Goal: Task Accomplishment & Management: Manage account settings

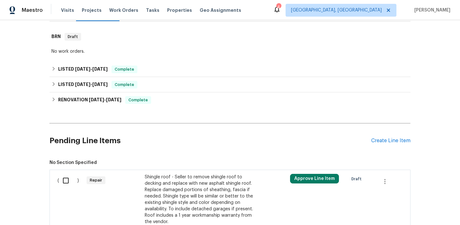
scroll to position [212, 0]
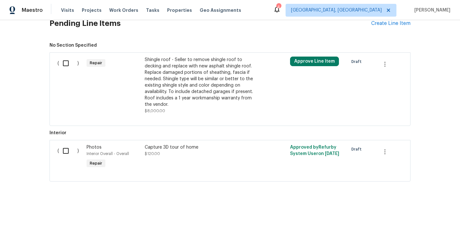
click at [176, 86] on div "Shingle roof - Seller to remove shingle roof to decking and replace with new as…" at bounding box center [201, 82] width 113 height 51
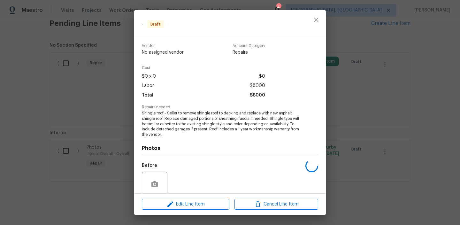
scroll to position [52, 0]
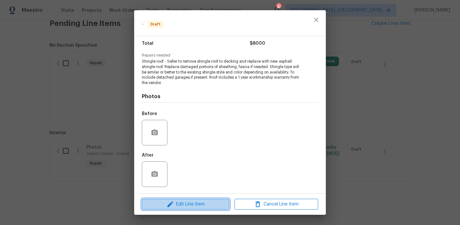
click at [187, 201] on span "Edit Line Item" at bounding box center [186, 204] width 84 height 8
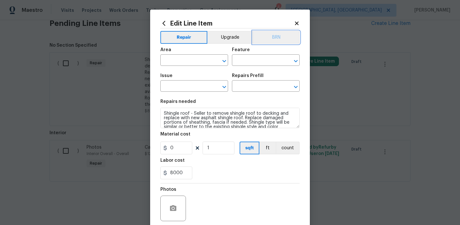
click at [272, 37] on button "BRN" at bounding box center [276, 37] width 47 height 13
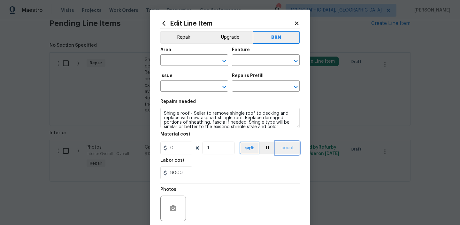
click at [294, 145] on button "count" at bounding box center [288, 148] width 24 height 13
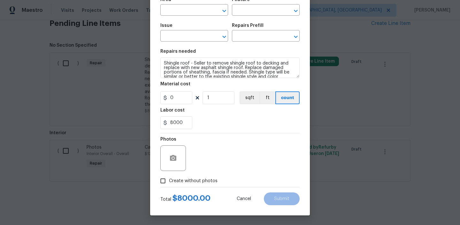
click at [178, 151] on div at bounding box center [173, 158] width 26 height 26
click at [175, 156] on icon "button" at bounding box center [173, 158] width 6 height 6
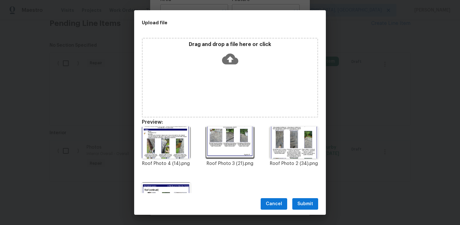
click at [300, 207] on span "Submit" at bounding box center [306, 204] width 16 height 8
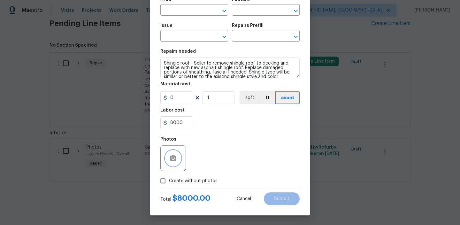
scroll to position [0, 0]
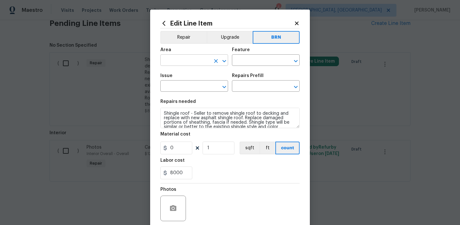
click at [173, 59] on input "text" at bounding box center [185, 61] width 50 height 10
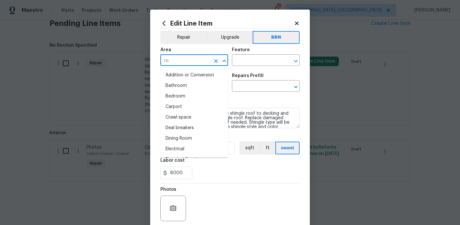
type input "roo"
type input "f"
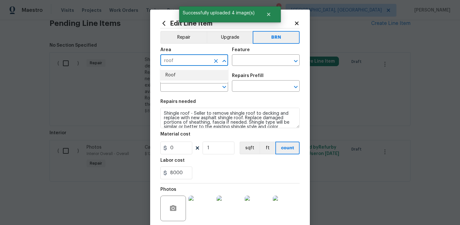
click at [179, 76] on li "Roof" at bounding box center [194, 75] width 68 height 11
type input "Roof"
click at [245, 59] on input "text" at bounding box center [257, 61] width 50 height 10
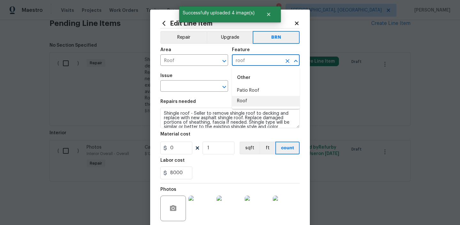
click at [249, 99] on li "Roof" at bounding box center [266, 101] width 68 height 11
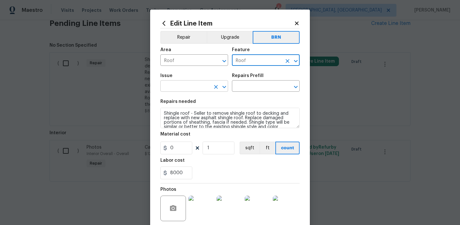
type input "Roof"
click at [188, 90] on input "text" at bounding box center [185, 87] width 50 height 10
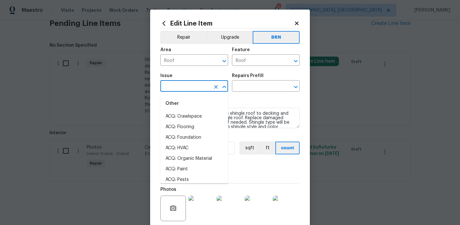
type input "r"
click at [189, 143] on li "Roof Repair" at bounding box center [194, 137] width 68 height 11
type input "Roof Repair"
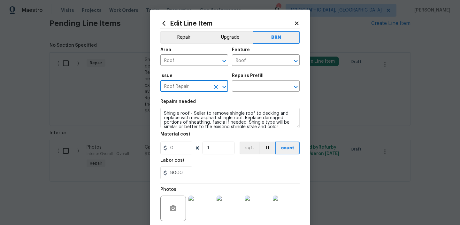
click at [213, 84] on icon "Clear" at bounding box center [216, 87] width 6 height 6
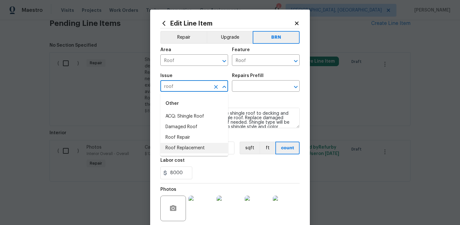
click at [210, 150] on li "Roof Replacement" at bounding box center [194, 148] width 68 height 11
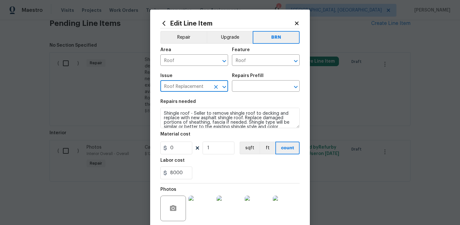
type input "Roof Replacement"
click at [207, 120] on textarea "Shingle roof - Seller to remove shingle roof to decking and replace with new as…" at bounding box center [229, 118] width 139 height 20
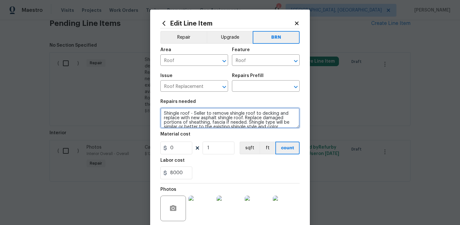
click at [207, 120] on textarea "Shingle roof - Seller to remove shingle roof to decking and replace with new as…" at bounding box center [229, 118] width 139 height 20
click at [250, 79] on div "Repairs Prefill" at bounding box center [266, 78] width 68 height 8
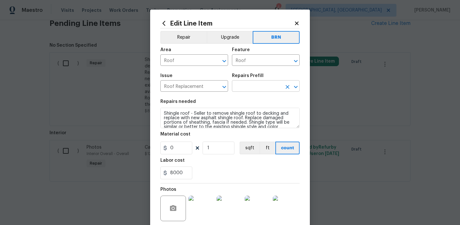
click at [245, 83] on input "text" at bounding box center [257, 87] width 50 height 10
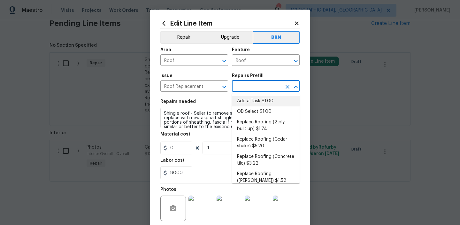
click at [244, 99] on li "Add a Task $1.00" at bounding box center [266, 101] width 68 height 11
type input "Eaves and Trim"
type input "Add a Task $1.00"
type textarea "HPM to detail"
type input "1"
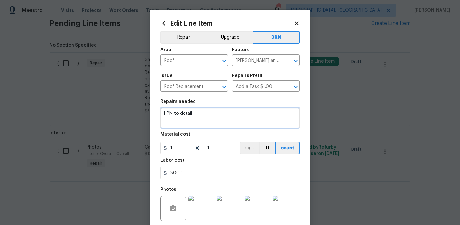
click at [217, 110] on textarea "HPM to detail" at bounding box center [229, 118] width 139 height 20
paste textarea "Shingle roof - Seller to remove shingle roof to decking and replace with new as…"
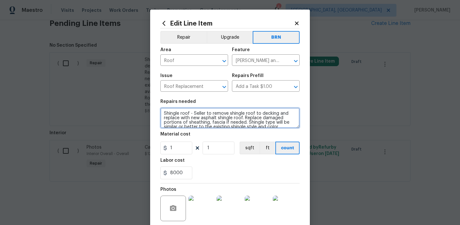
scroll to position [15, 0]
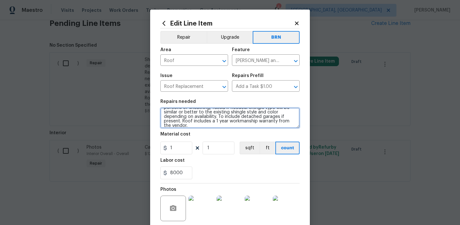
type textarea "Shingle roof - Seller to remove shingle roof to decking and replace with new as…"
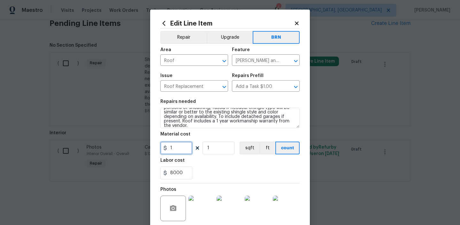
click at [176, 152] on input "1" at bounding box center [176, 148] width 32 height 13
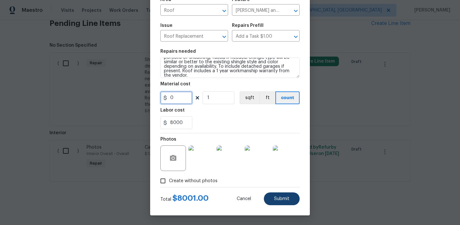
type input "0"
click at [281, 202] on button "Submit" at bounding box center [282, 198] width 36 height 13
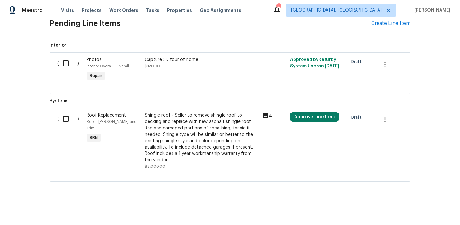
click at [70, 119] on input "checkbox" at bounding box center [68, 118] width 18 height 13
checkbox input "true"
click at [418, 208] on span "Create Work Order" at bounding box center [424, 209] width 43 height 8
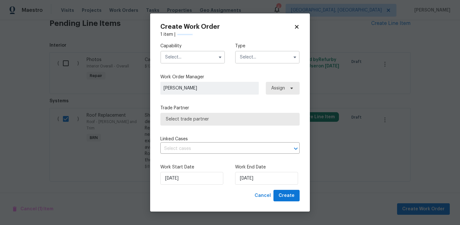
click at [196, 65] on div "Capability Type" at bounding box center [229, 53] width 139 height 31
click at [188, 58] on input "text" at bounding box center [192, 57] width 65 height 13
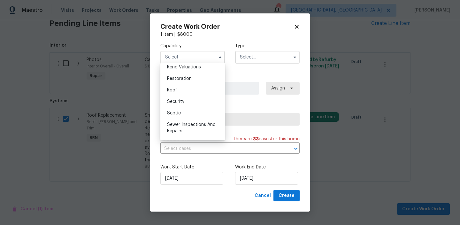
scroll to position [633, 0]
click at [183, 92] on div "Roof" at bounding box center [192, 90] width 61 height 12
type input "Roof"
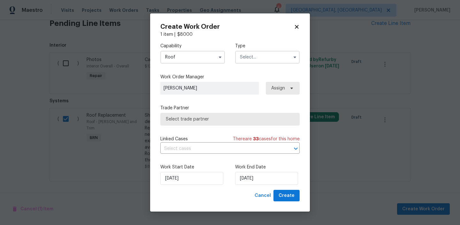
click at [248, 61] on input "text" at bounding box center [267, 57] width 65 height 13
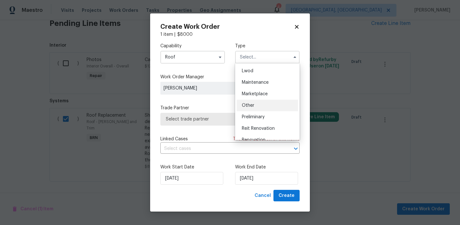
scroll to position [125, 0]
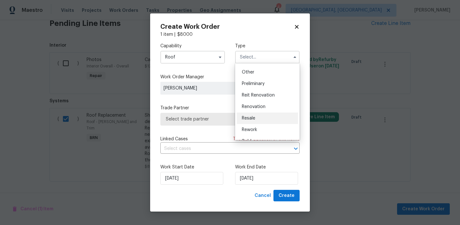
click at [252, 119] on span "Resale" at bounding box center [248, 118] width 13 height 4
type input "Resale"
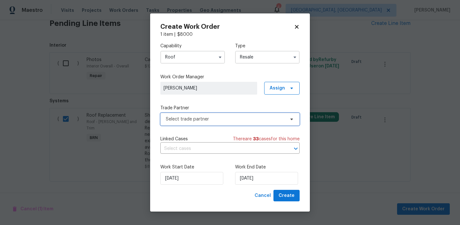
click at [217, 117] on span "Select trade partner" at bounding box center [225, 119] width 119 height 6
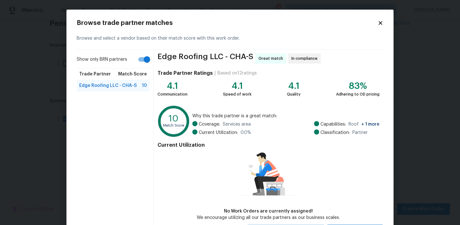
scroll to position [31, 0]
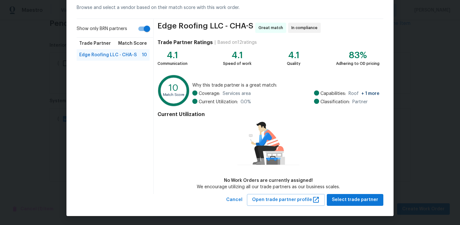
click at [144, 25] on input "Show only BRN partners" at bounding box center [147, 29] width 36 height 12
checkbox input "false"
click at [349, 202] on span "Select trade partner" at bounding box center [355, 200] width 46 height 8
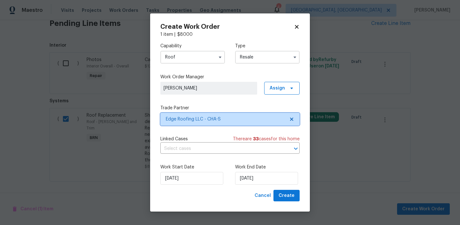
scroll to position [0, 0]
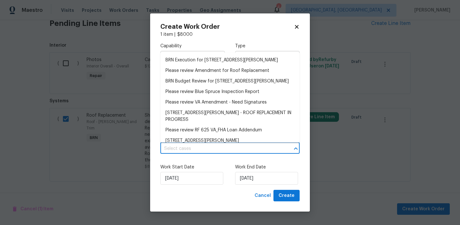
click at [184, 151] on input "text" at bounding box center [220, 149] width 121 height 10
click at [176, 62] on li "BRN Execution for 8127 Blue Spruce Dr, Hixson, TN 37343" at bounding box center [229, 60] width 139 height 11
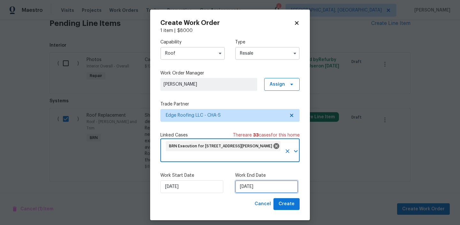
click at [252, 182] on input "15/08/2025" at bounding box center [266, 186] width 63 height 13
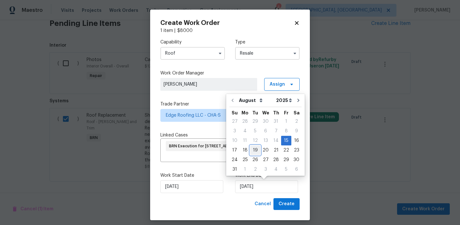
click at [253, 150] on div "19" at bounding box center [255, 150] width 10 height 9
type input "19/08/2025"
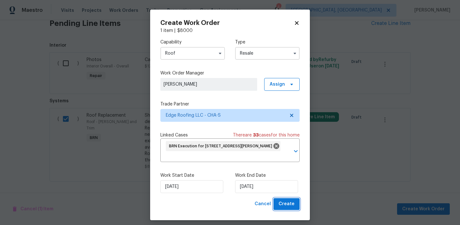
click at [291, 204] on span "Create" at bounding box center [287, 204] width 16 height 8
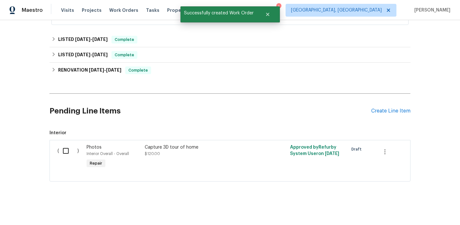
scroll to position [5, 0]
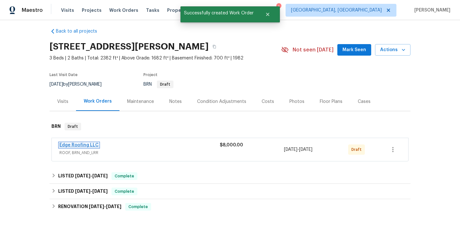
click at [83, 143] on link "Edge Roofing LLC" at bounding box center [78, 145] width 39 height 4
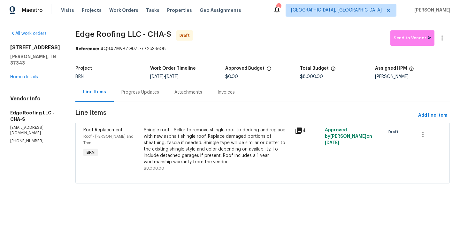
click at [136, 92] on div "Progress Updates" at bounding box center [140, 92] width 38 height 6
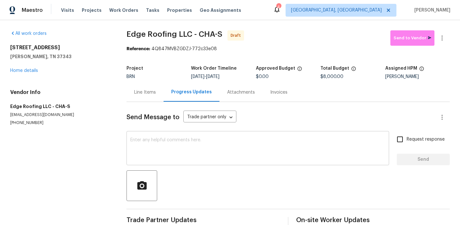
click at [153, 148] on textarea at bounding box center [257, 149] width 255 height 22
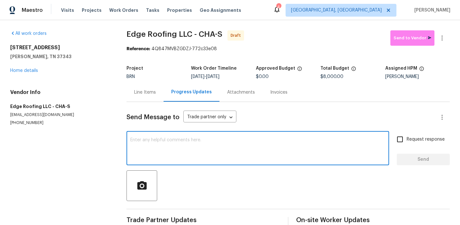
paste textarea "Hi, I'm Ananthi from Opendoor. Just wanted to check if you received the WO for …"
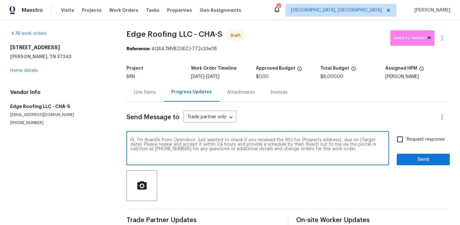
drag, startPoint x: 337, startPoint y: 141, endPoint x: 297, endPoint y: 141, distance: 39.6
click at [297, 141] on textarea "Hi, I'm Ananthi from Opendoor. Just wanted to check if you received the WO for …" at bounding box center [257, 149] width 255 height 22
paste textarea "8127 Blue Spruce Dr, Hixson, TN 37343"
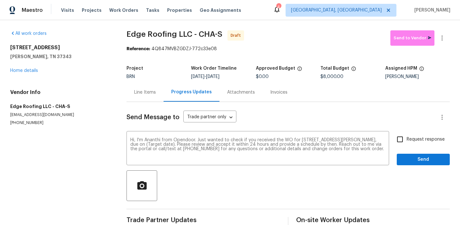
drag, startPoint x: 215, startPoint y: 78, endPoint x: 238, endPoint y: 78, distance: 22.4
click at [238, 78] on div "8/15/2025 - 8/19/2025" at bounding box center [223, 76] width 65 height 4
copy span "8/19/2025"
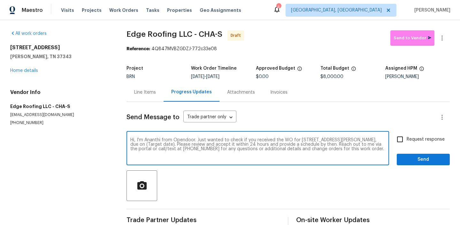
drag, startPoint x: 173, startPoint y: 145, endPoint x: 144, endPoint y: 144, distance: 29.4
click at [144, 144] on textarea "Hi, I'm Ananthi from Opendoor. Just wanted to check if you received the WO for …" at bounding box center [257, 149] width 255 height 22
paste textarea "8/19/2025"
type textarea "Hi, I'm Ananthi from Opendoor. Just wanted to check if you received the WO for …"
click at [400, 140] on input "Request response" at bounding box center [400, 139] width 13 height 13
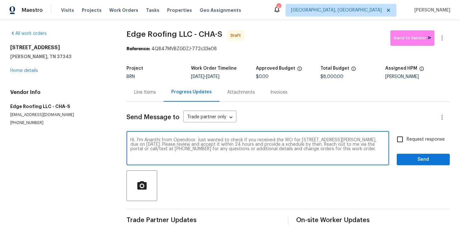
checkbox input "true"
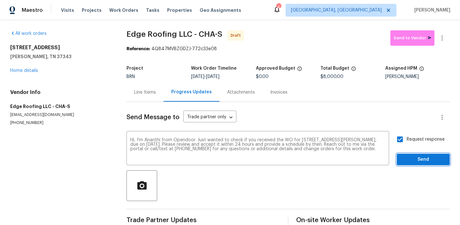
click at [408, 159] on span "Send" at bounding box center [423, 160] width 43 height 8
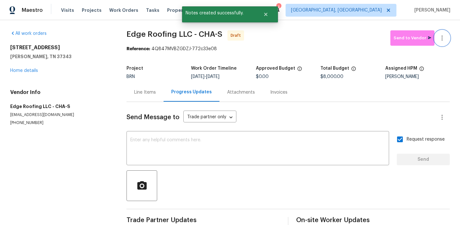
click at [443, 32] on button "button" at bounding box center [442, 37] width 15 height 15
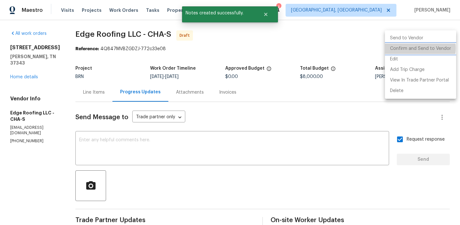
click at [419, 48] on li "Confirm and Send to Vendor" at bounding box center [420, 48] width 71 height 11
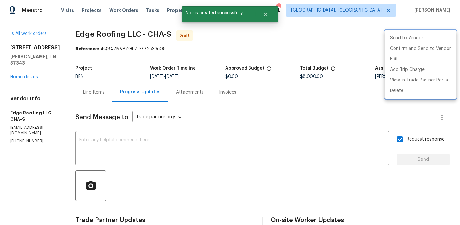
click at [105, 41] on div at bounding box center [230, 112] width 460 height 225
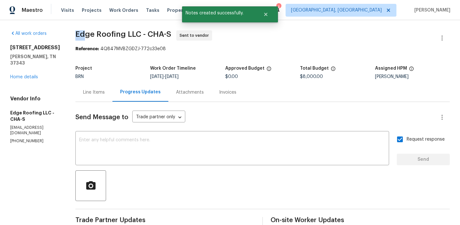
drag, startPoint x: 74, startPoint y: 35, endPoint x: 91, endPoint y: 35, distance: 17.6
click at [90, 35] on span "Edge Roofing LLC - CHA-S" at bounding box center [123, 34] width 96 height 8
drag, startPoint x: 121, startPoint y: 34, endPoint x: 72, endPoint y: 34, distance: 48.9
click at [75, 34] on span "Edge Roofing LLC - CHA-S" at bounding box center [123, 34] width 96 height 8
copy span "Edge Roofing"
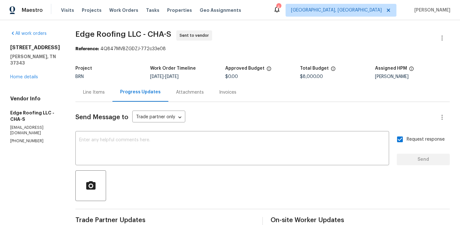
click at [113, 62] on div "Project BRN Work Order Timeline 8/15/2025 - 8/19/2025 Approved Budget $0.00 Tot…" at bounding box center [262, 72] width 375 height 20
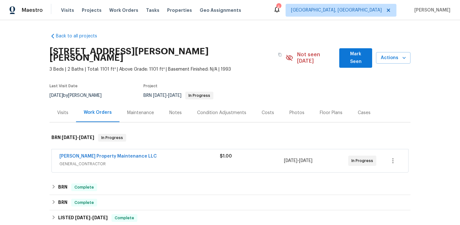
scroll to position [48, 0]
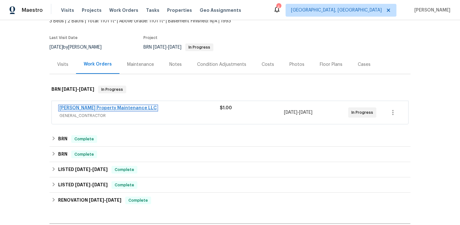
click at [106, 106] on link "[PERSON_NAME] Property Maintenance LLC" at bounding box center [108, 108] width 98 height 4
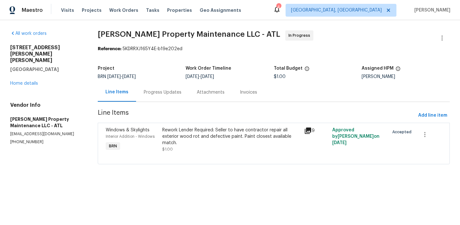
click at [153, 131] on div "Windows & Skylights" at bounding box center [132, 130] width 53 height 6
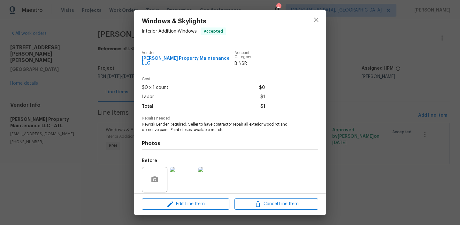
scroll to position [43, 0]
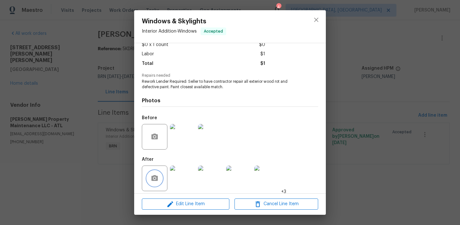
click at [152, 175] on icon "button" at bounding box center [155, 178] width 6 height 6
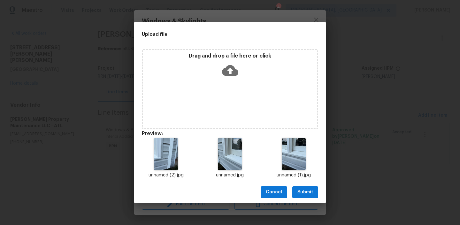
scroll to position [5, 0]
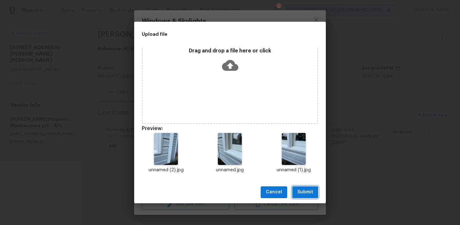
click at [302, 193] on span "Submit" at bounding box center [306, 192] width 16 height 8
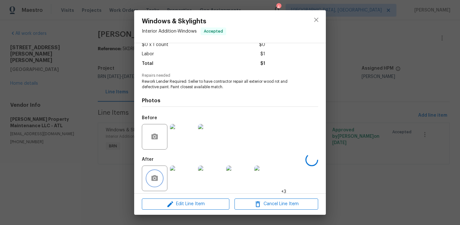
scroll to position [0, 0]
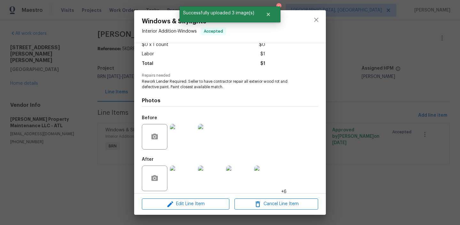
click at [86, 86] on div "Windows & Skylights Interior Addition - Windows Accepted Vendor [PERSON_NAME] P…" at bounding box center [230, 112] width 460 height 225
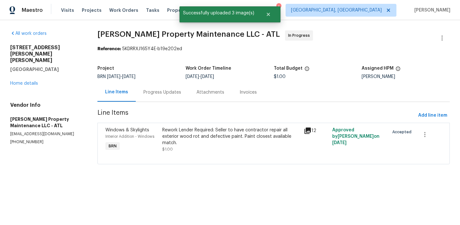
click at [158, 87] on div "Progress Updates" at bounding box center [162, 92] width 53 height 19
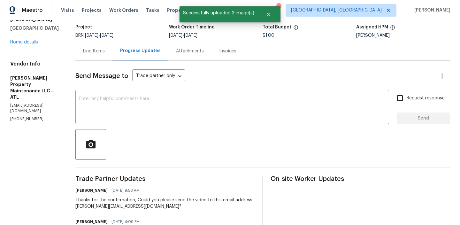
scroll to position [65, 0]
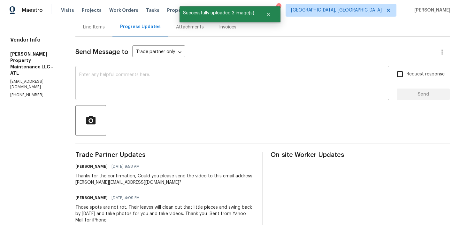
click at [120, 95] on div "x ​" at bounding box center [232, 83] width 314 height 33
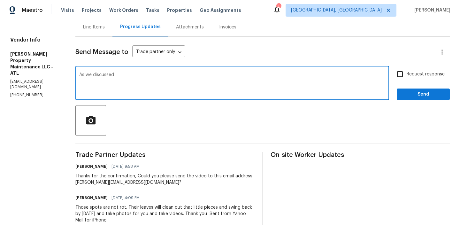
click at [51, 56] on h5 "[PERSON_NAME] Property Maintenance LLC - ATL" at bounding box center [35, 64] width 50 height 26
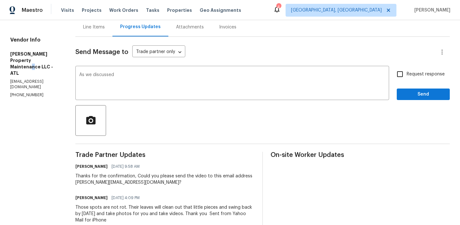
click at [51, 56] on h5 "[PERSON_NAME] Property Maintenance LLC - ATL" at bounding box center [35, 64] width 50 height 26
click at [44, 79] on p "[EMAIL_ADDRESS][DOMAIN_NAME]" at bounding box center [35, 84] width 50 height 11
copy p "[EMAIL_ADDRESS][DOMAIN_NAME]"
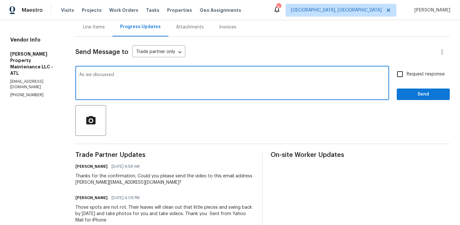
click at [132, 84] on textarea "As we discussed" at bounding box center [232, 84] width 306 height 22
paste textarea "[EMAIL_ADDRESS][DOMAIN_NAME]"
type textarea "As we discussed [EMAIL_ADDRESS][DOMAIN_NAME], Kindly mark the Wo as complete"
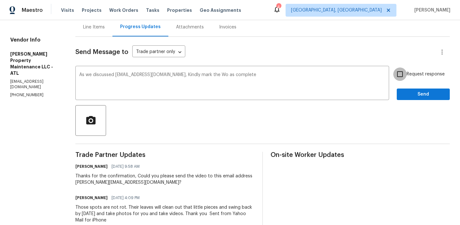
click at [395, 75] on input "Request response" at bounding box center [400, 73] width 13 height 13
checkbox input "true"
click at [410, 92] on span "Send" at bounding box center [423, 94] width 43 height 8
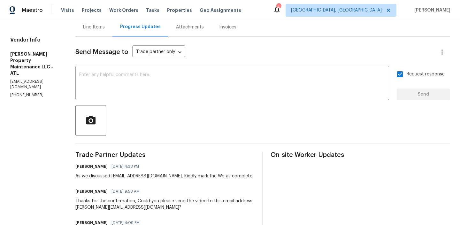
click at [94, 33] on div "Line Items" at bounding box center [93, 27] width 37 height 19
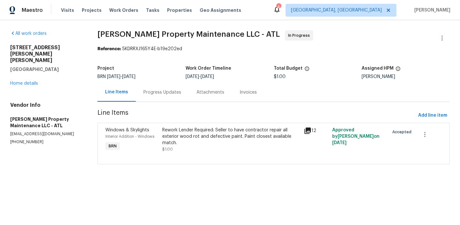
click at [212, 139] on div "Rework Lender Required: Seller to have contractor repair all exterior wood rot …" at bounding box center [231, 136] width 138 height 19
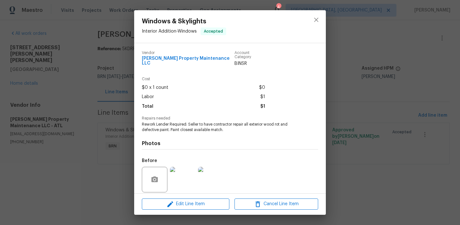
click at [190, 133] on div "Photos Before After +6" at bounding box center [230, 185] width 176 height 105
click at [186, 125] on span "Rework Lender Required: Seller to have contractor repair all exterior wood rot …" at bounding box center [221, 127] width 159 height 11
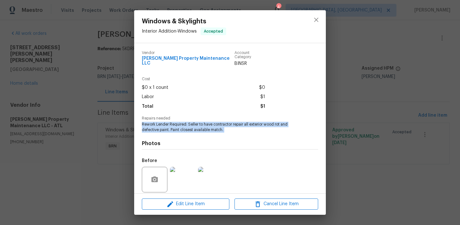
click at [186, 125] on span "Rework Lender Required: Seller to have contractor repair all exterior wood rot …" at bounding box center [221, 127] width 159 height 11
copy span "Rework Lender Required: Seller to have contractor repair all exterior wood rot …"
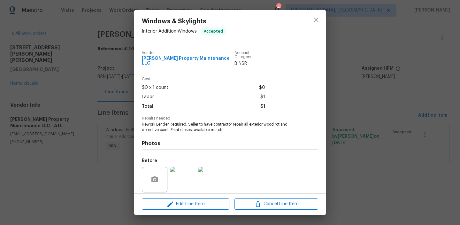
click at [74, 35] on div "Windows & Skylights Interior Addition - Windows Accepted Vendor [PERSON_NAME] P…" at bounding box center [230, 112] width 460 height 225
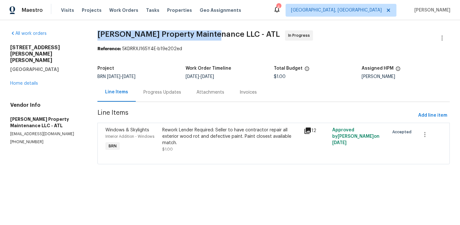
drag, startPoint x: 95, startPoint y: 36, endPoint x: 212, endPoint y: 35, distance: 117.0
click at [212, 35] on div "All work orders [STREET_ADDRESS][PERSON_NAME][PERSON_NAME] Home details Vendor …" at bounding box center [230, 101] width 460 height 162
copy span "[PERSON_NAME] Property Maintenance LLC"
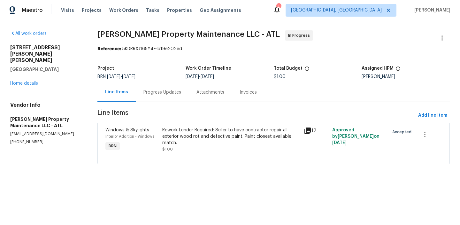
click at [180, 127] on div "Rework Lender Required: Seller to have contractor repair all exterior wood rot …" at bounding box center [231, 136] width 138 height 19
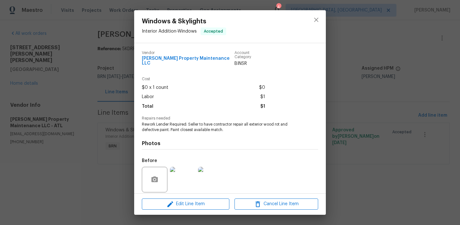
scroll to position [43, 0]
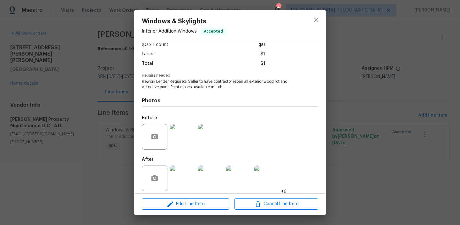
click at [181, 137] on img at bounding box center [183, 137] width 26 height 26
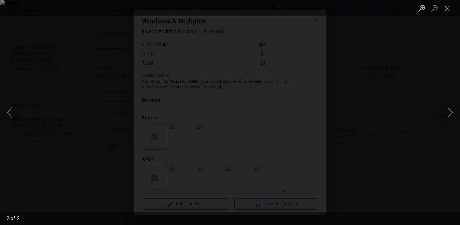
click at [64, 53] on div "Lightbox" at bounding box center [230, 112] width 460 height 225
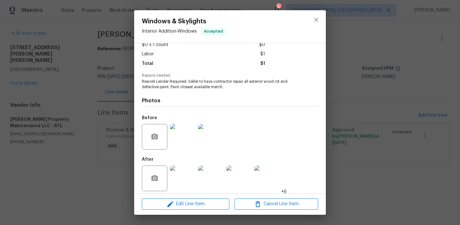
click at [184, 167] on img at bounding box center [183, 179] width 26 height 26
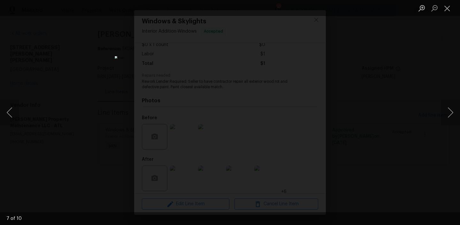
click at [93, 71] on div "Lightbox" at bounding box center [230, 112] width 460 height 225
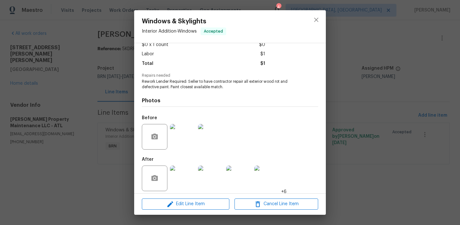
click at [83, 70] on div "Windows & Skylights Interior Addition - Windows Accepted Vendor [PERSON_NAME] P…" at bounding box center [230, 112] width 460 height 225
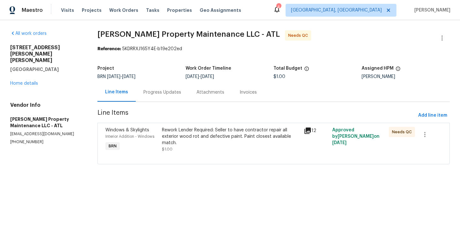
click at [206, 133] on div "Rework Lender Required: Seller to have contractor repair all exterior wood rot …" at bounding box center [231, 136] width 138 height 19
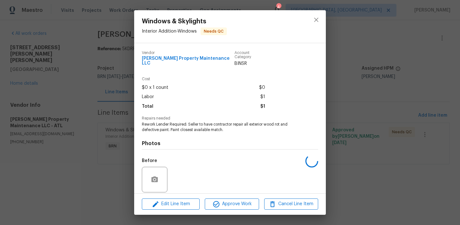
scroll to position [43, 0]
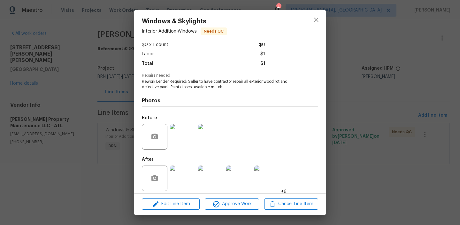
click at [224, 197] on div "Edit Line Item Approve Work Cancel Line Item" at bounding box center [230, 203] width 192 height 21
click at [224, 200] on span "Approve Work" at bounding box center [232, 204] width 50 height 8
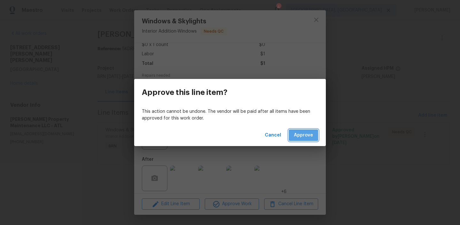
click at [296, 132] on span "Approve" at bounding box center [303, 135] width 19 height 8
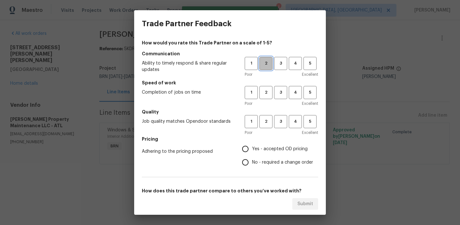
click at [266, 68] on button "2" at bounding box center [266, 63] width 13 height 13
click at [267, 91] on span "2" at bounding box center [266, 92] width 12 height 7
click at [265, 123] on span "2" at bounding box center [266, 121] width 12 height 7
click at [250, 167] on input "No - required a change order" at bounding box center [245, 162] width 13 height 13
radio input "true"
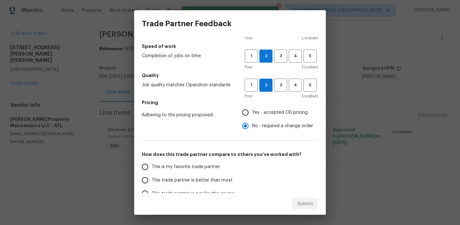
scroll to position [74, 0]
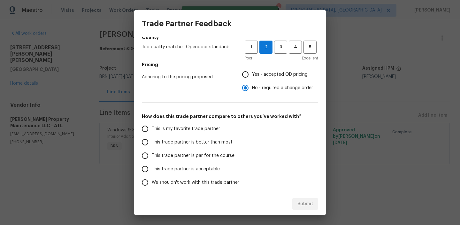
click at [175, 159] on span "This trade partner is par for the course" at bounding box center [193, 156] width 83 height 7
click at [152, 159] on input "This trade partner is par for the course" at bounding box center [144, 155] width 13 height 13
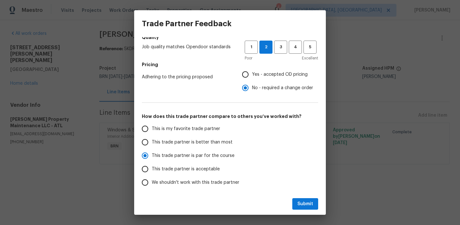
click at [311, 209] on div "Submit" at bounding box center [230, 204] width 192 height 22
click at [303, 200] on span "Submit" at bounding box center [306, 204] width 16 height 8
radio input "true"
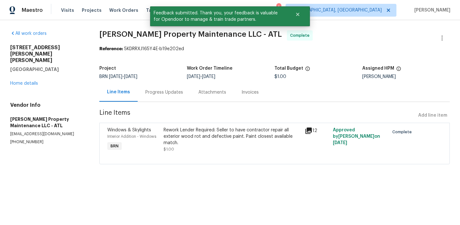
click at [170, 105] on section "Glen Property Maintenance LLC - ATL Complete Reference: 5KDRRXJ165Y4E-b19e202ed…" at bounding box center [274, 101] width 351 height 142
click at [166, 98] on div "Progress Updates" at bounding box center [164, 92] width 53 height 19
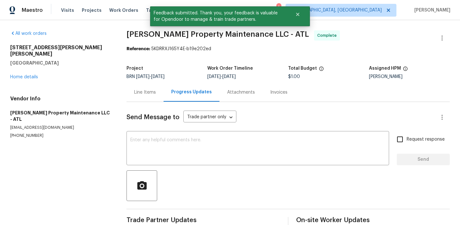
click at [164, 131] on div "Send Message to Trade partner only Trade partner only ​ x ​ Request response Se…" at bounding box center [289, 165] width 324 height 127
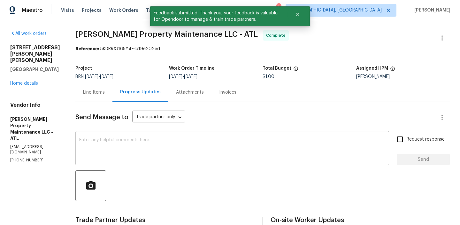
click at [144, 142] on textarea at bounding box center [232, 149] width 306 height 22
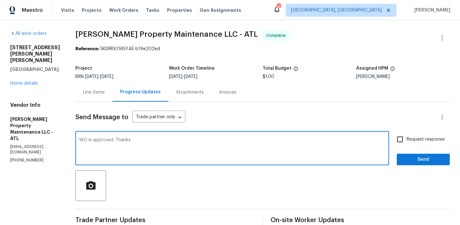
type textarea "WO is approved. Thanks"
click at [398, 137] on input "Request response" at bounding box center [400, 139] width 13 height 13
checkbox input "true"
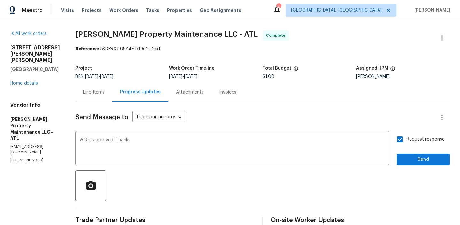
click at [405, 154] on button "Send" at bounding box center [423, 160] width 53 height 12
